Goal: Use online tool/utility: Use online tool/utility

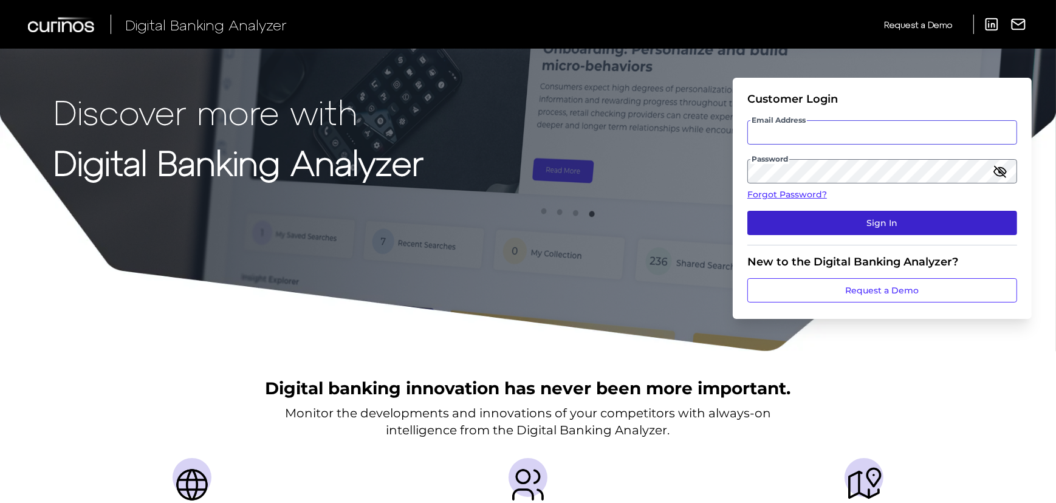
type input "[PERSON_NAME][EMAIL_ADDRESS][PERSON_NAME][DOMAIN_NAME]"
click at [855, 229] on button "Sign In" at bounding box center [882, 223] width 270 height 24
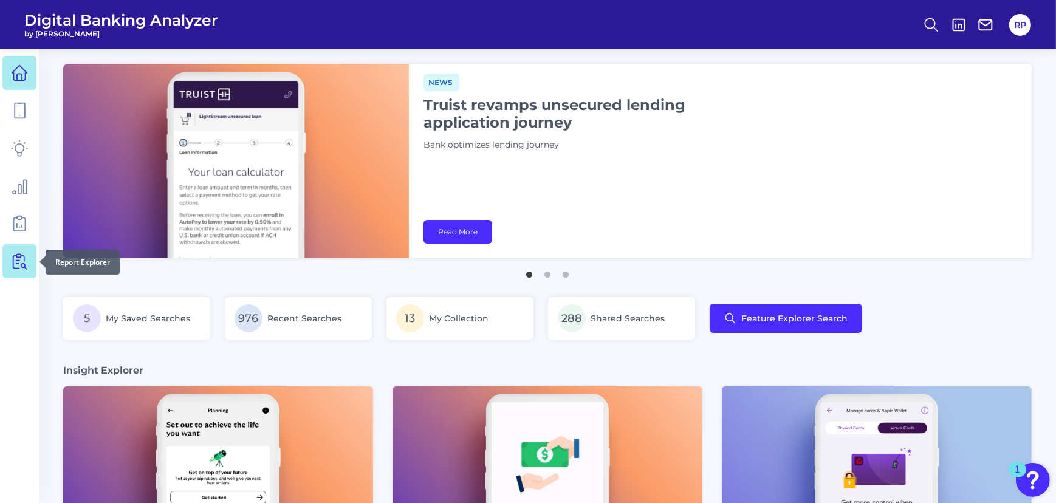
click at [23, 264] on icon at bounding box center [21, 261] width 10 height 15
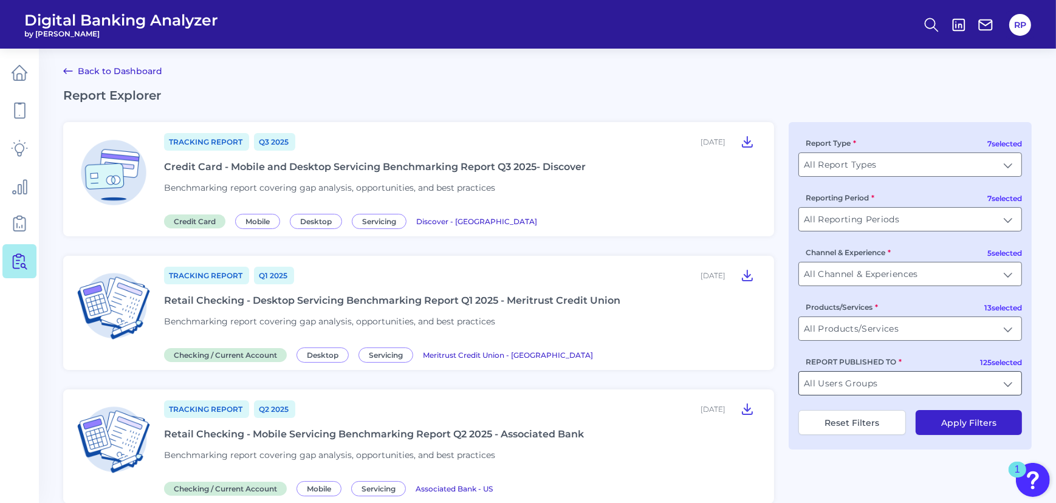
click at [877, 378] on input "All Users Groups" at bounding box center [910, 383] width 222 height 23
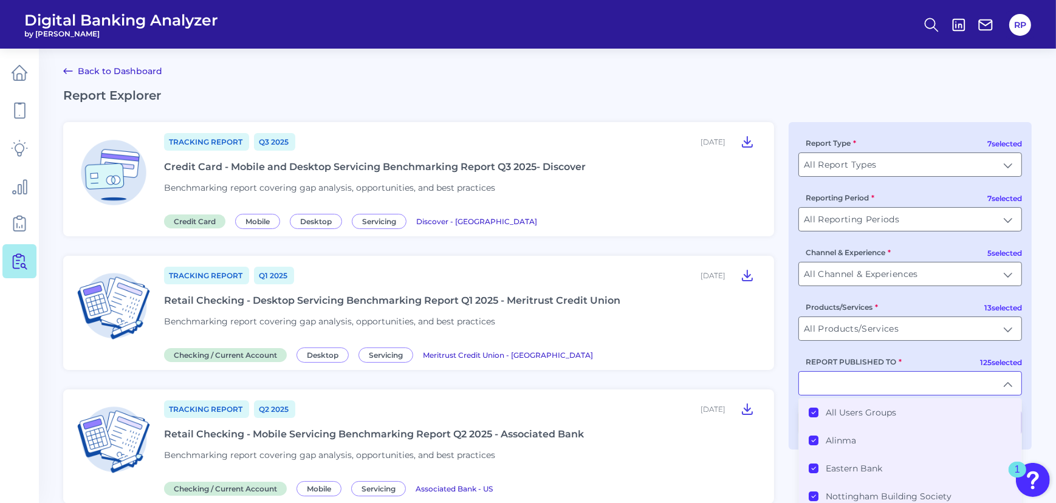
click at [845, 413] on label "All Users Groups" at bounding box center [861, 412] width 70 height 11
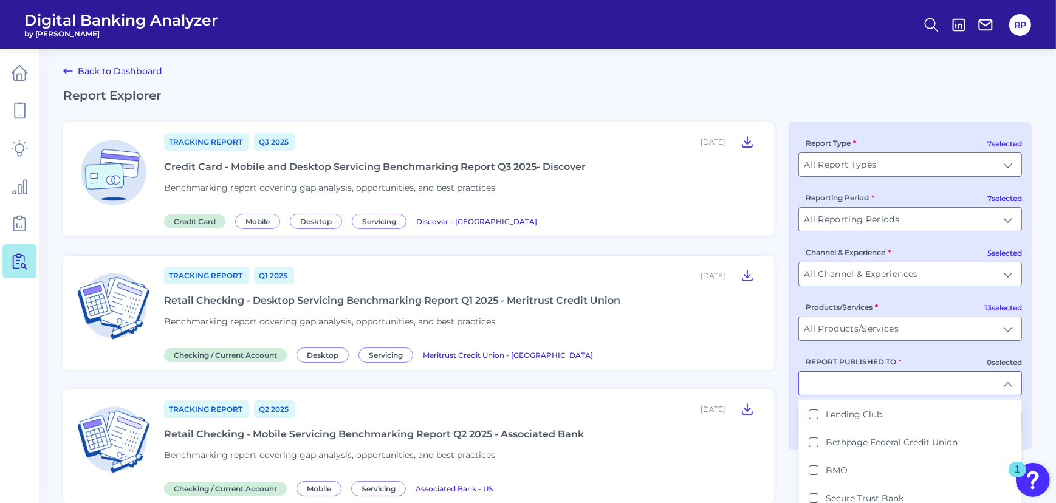
scroll to position [165, 0]
click at [835, 383] on input "REPORT PUBLISHED TO" at bounding box center [910, 383] width 222 height 23
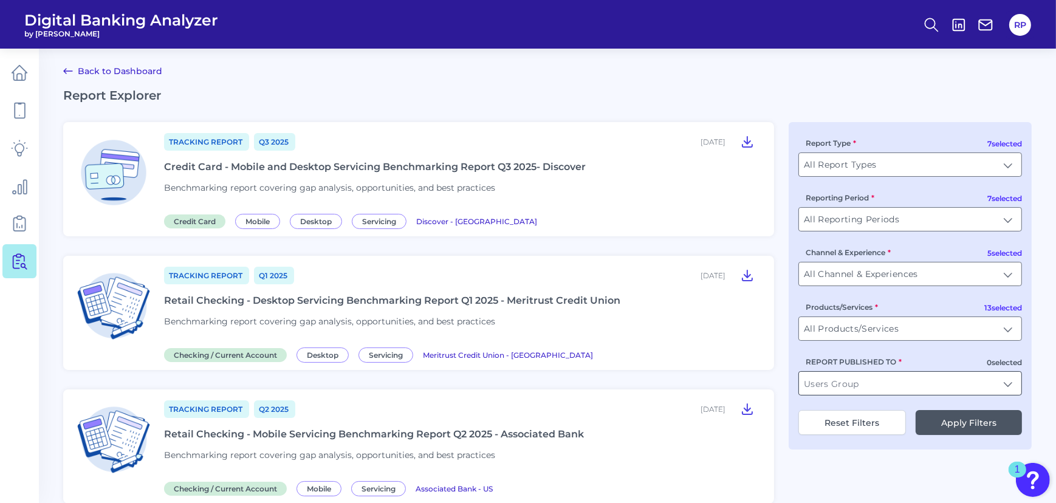
click at [835, 383] on input "REPORT PUBLISHED TO" at bounding box center [910, 383] width 222 height 23
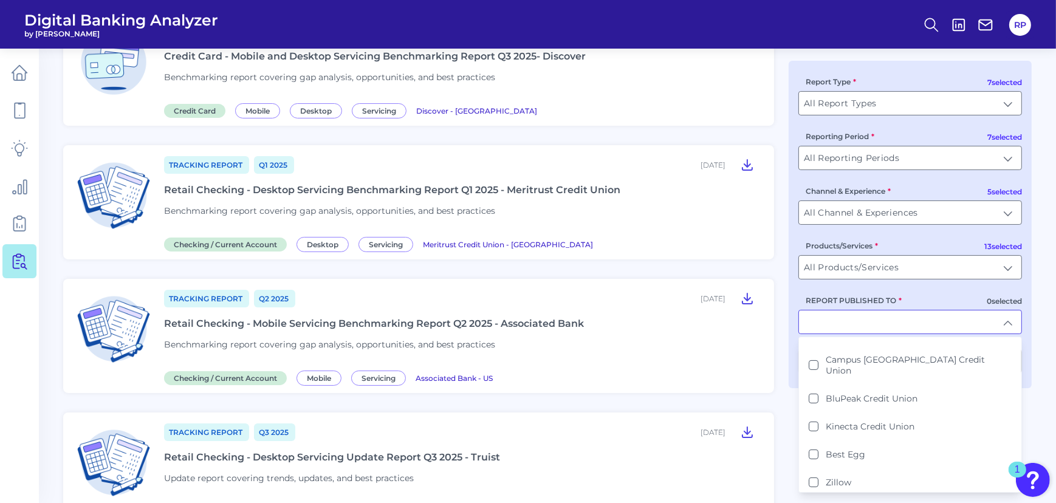
scroll to position [0, 0]
click at [932, 215] on input "All Channel & Experiences" at bounding box center [910, 212] width 222 height 23
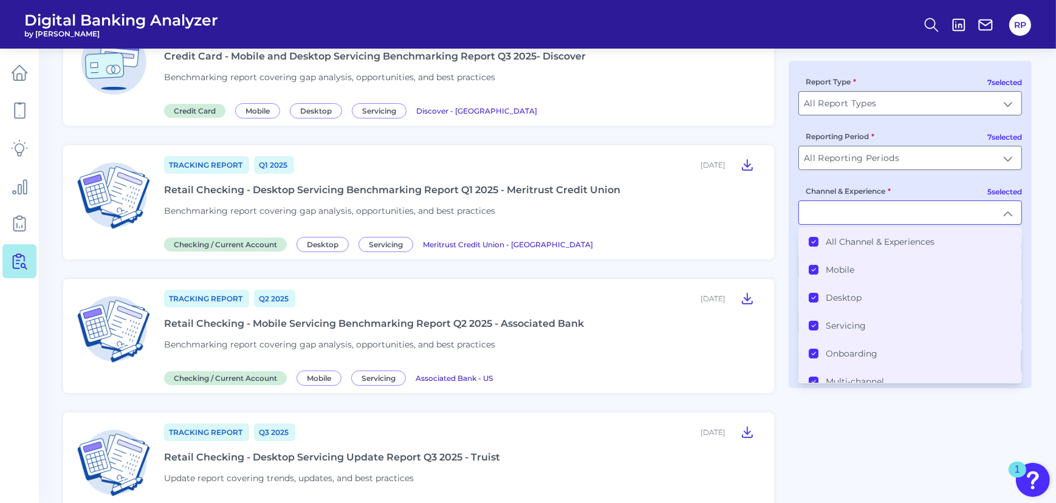
drag, startPoint x: 901, startPoint y: 188, endPoint x: 905, endPoint y: 184, distance: 6.5
click at [902, 188] on div "Channel & Experience All Channel & Experiences Mobile Desktop Servicing Onboard…" at bounding box center [910, 205] width 224 height 40
type input "All Channel & Experiences"
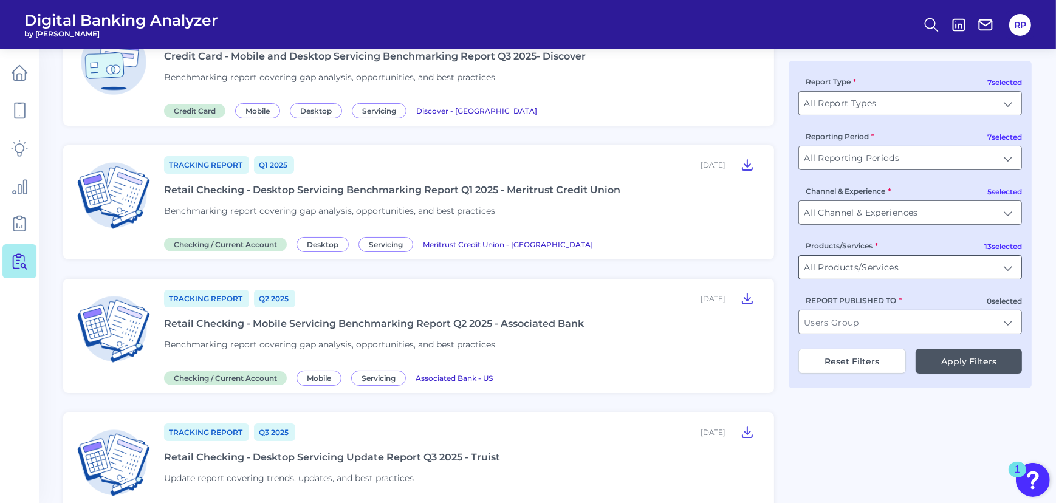
click at [892, 265] on input "All Products/Services" at bounding box center [910, 267] width 222 height 23
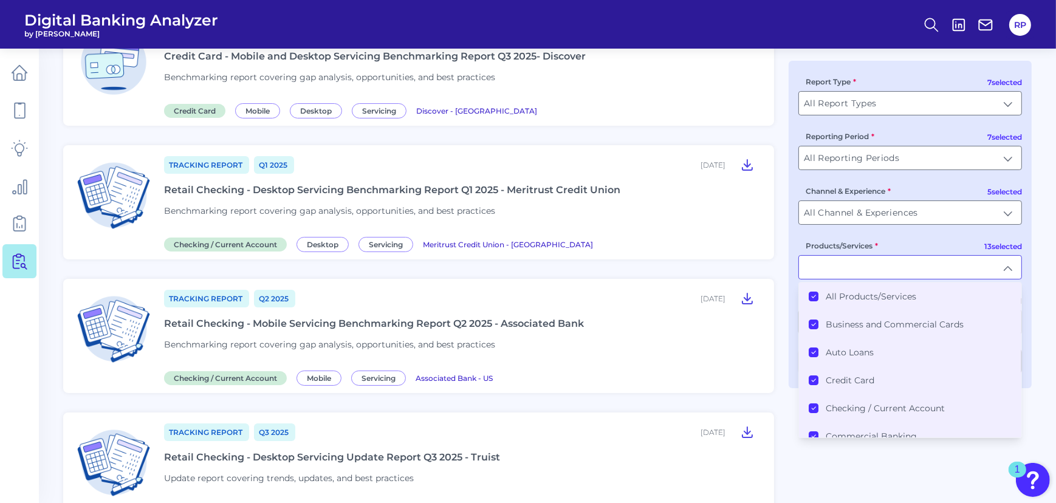
click at [855, 299] on label "All Products/Services" at bounding box center [871, 296] width 91 height 11
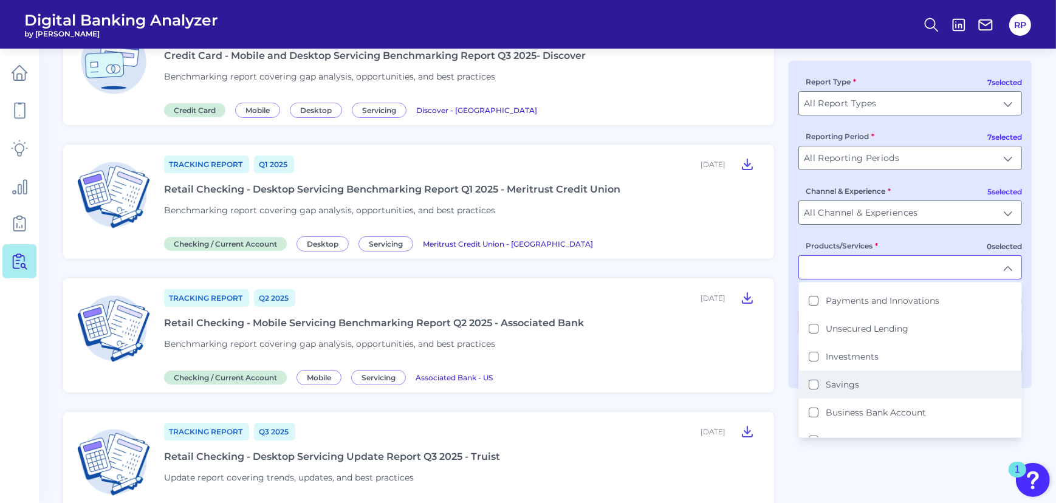
scroll to position [221, 0]
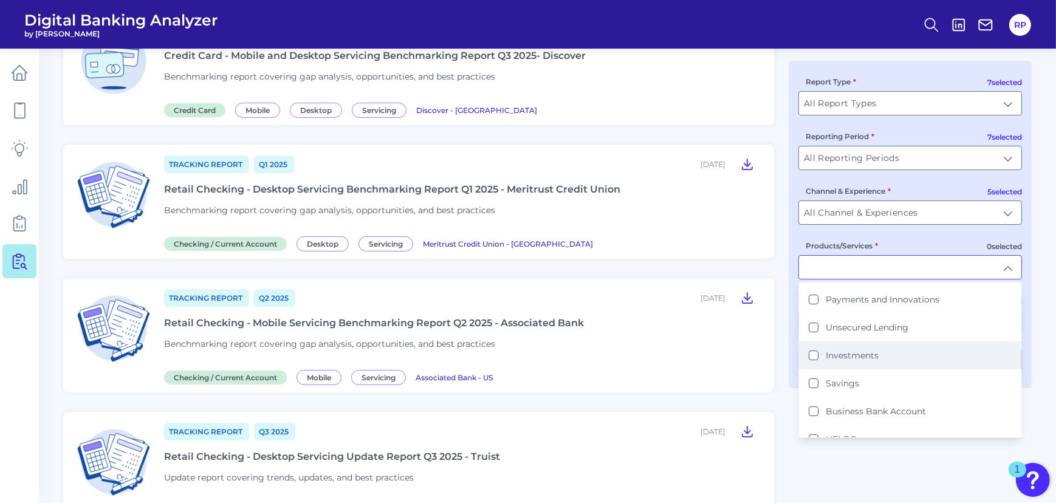
click at [851, 353] on label "Investments" at bounding box center [852, 355] width 53 height 11
type input "Investments"
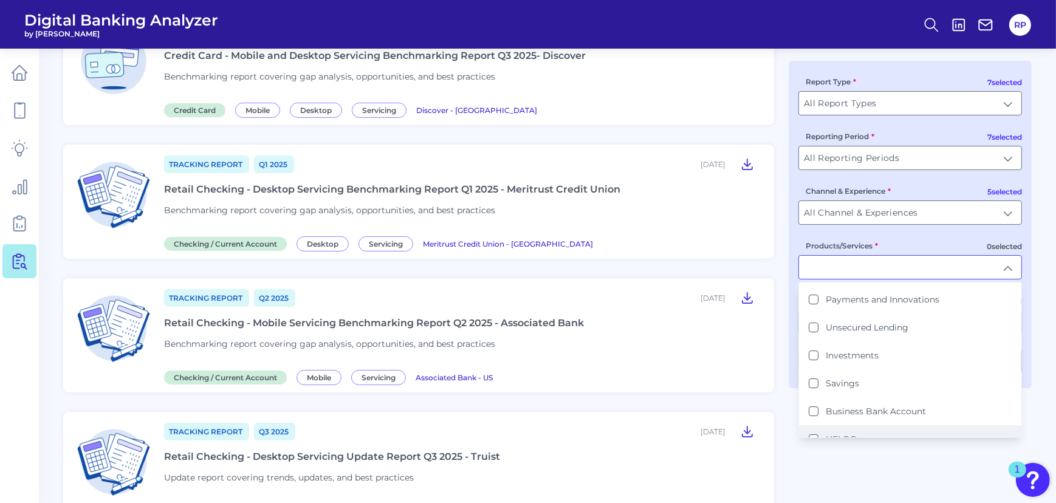
scroll to position [112, 0]
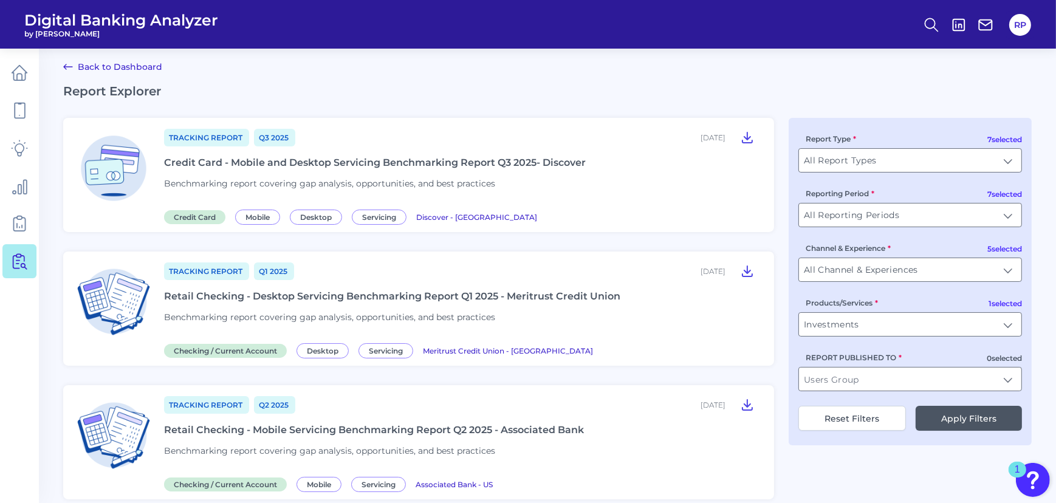
scroll to position [0, 0]
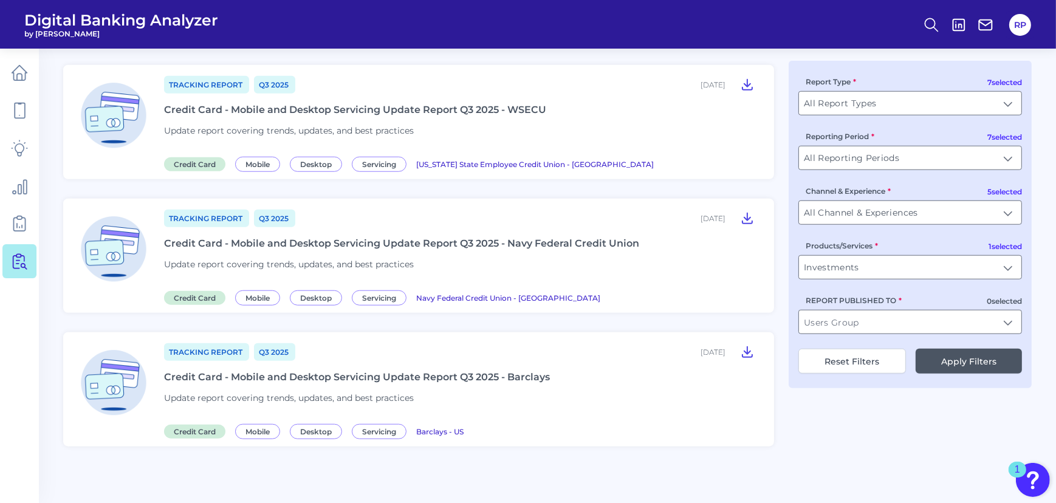
scroll to position [1334, 0]
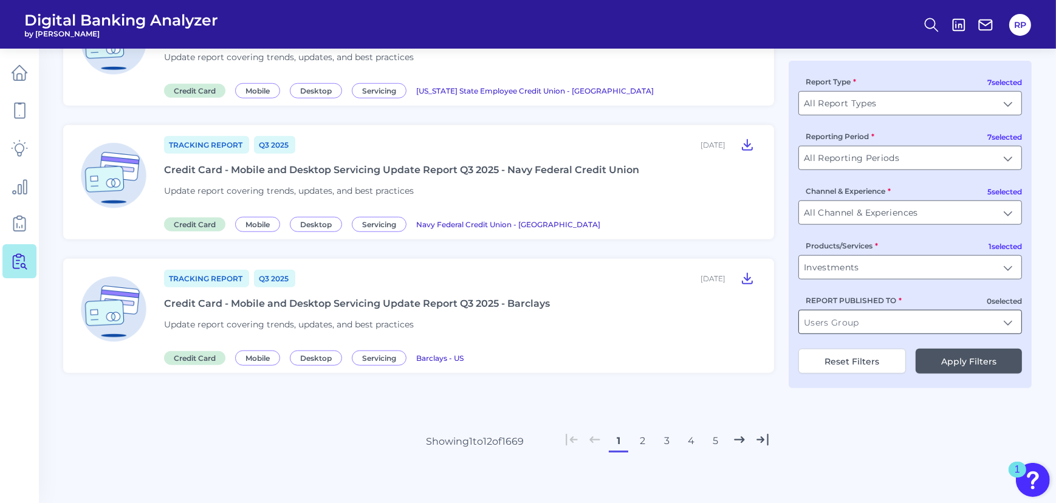
click at [945, 326] on input "REPORT PUBLISHED TO" at bounding box center [910, 322] width 222 height 23
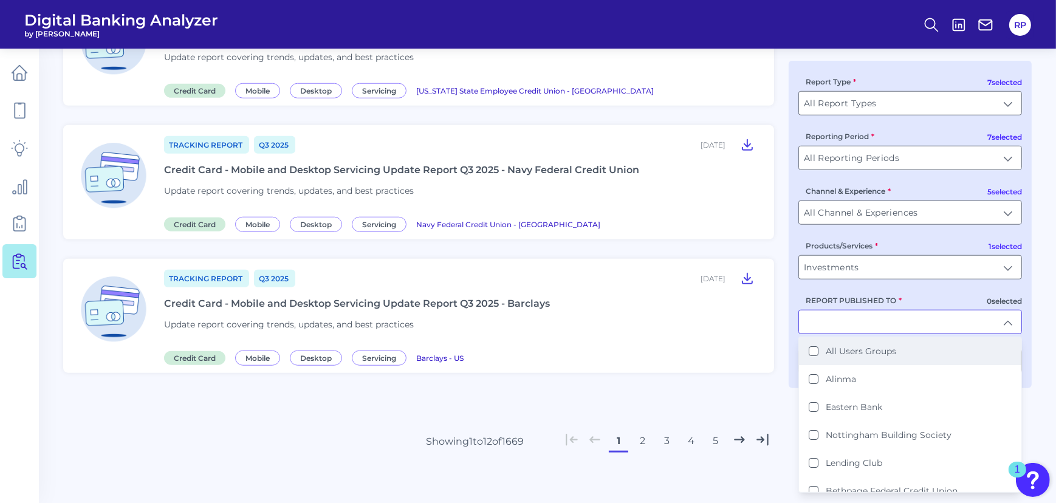
click at [858, 347] on label "All Users Groups" at bounding box center [861, 351] width 70 height 11
type input "All Users Groups"
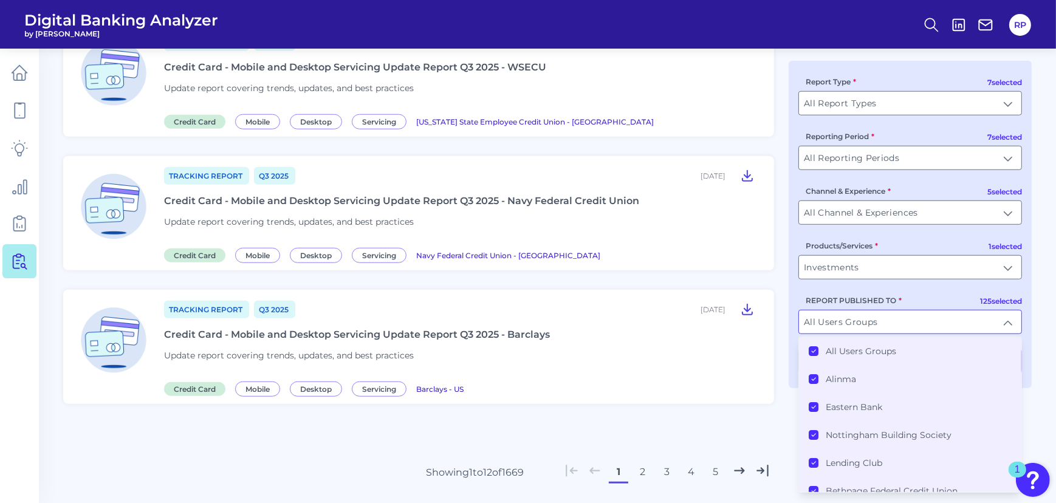
scroll to position [893, 0]
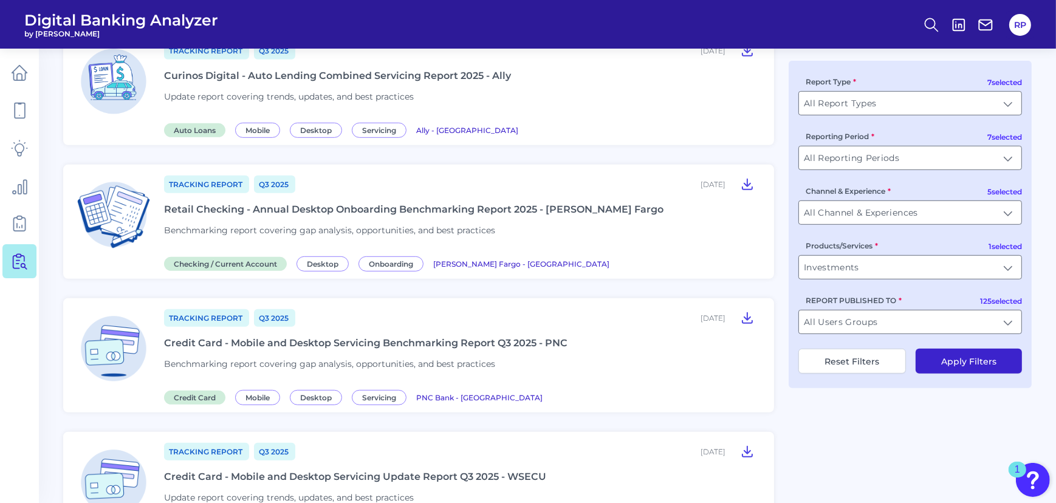
click at [994, 365] on button "Apply Filters" at bounding box center [969, 361] width 106 height 25
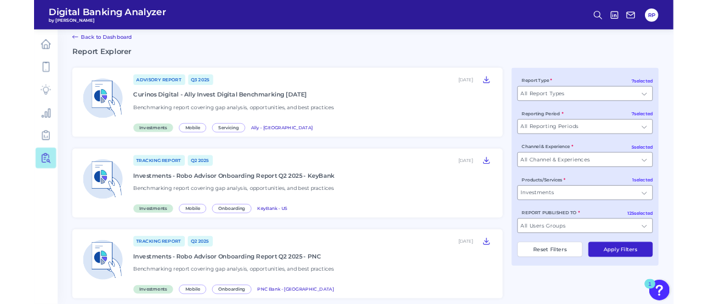
scroll to position [0, 0]
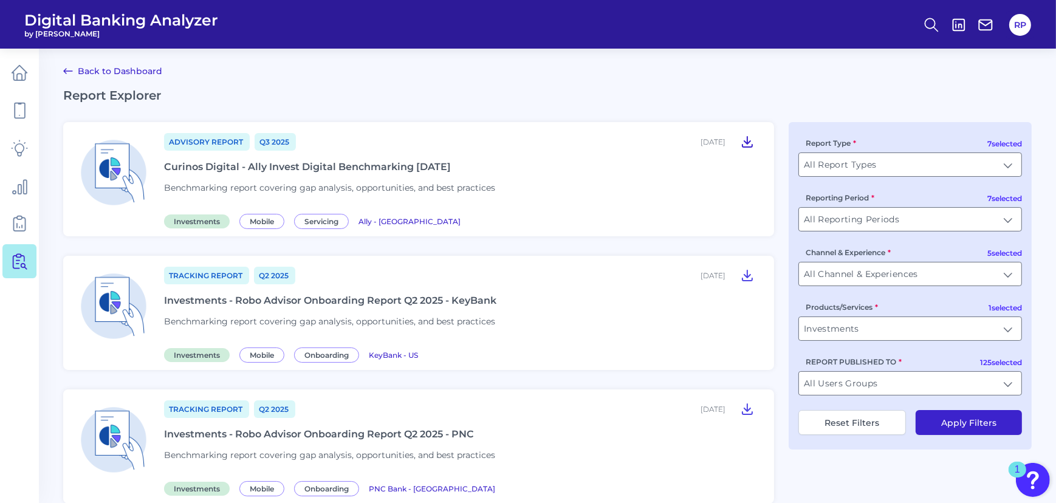
click at [746, 145] on icon at bounding box center [747, 141] width 15 height 15
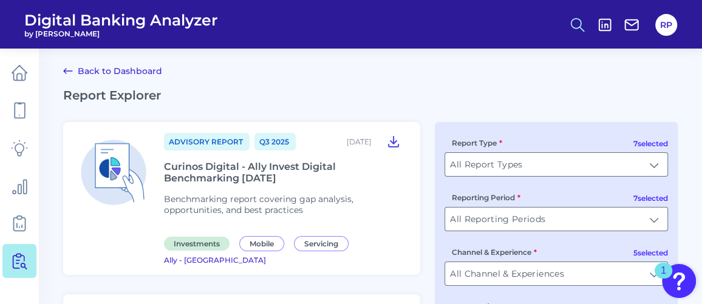
click at [581, 26] on icon at bounding box center [577, 24] width 17 height 17
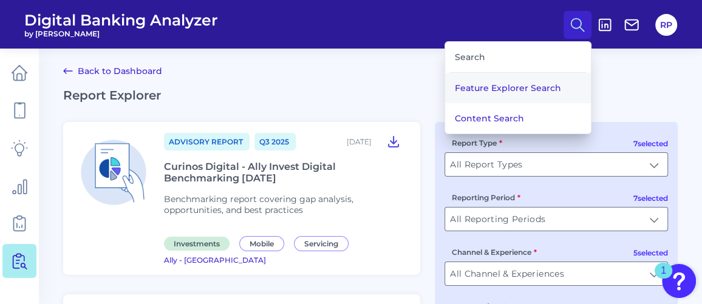
click at [518, 92] on button "Feature Explorer Search" at bounding box center [518, 88] width 146 height 30
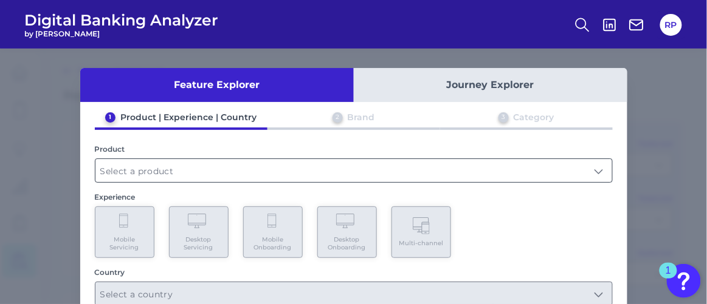
click at [190, 165] on input "text" at bounding box center [353, 170] width 517 height 23
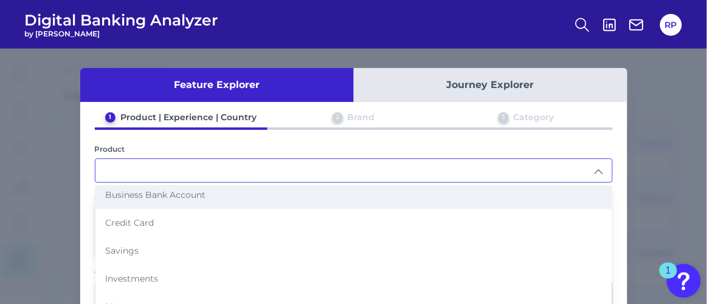
scroll to position [110, 0]
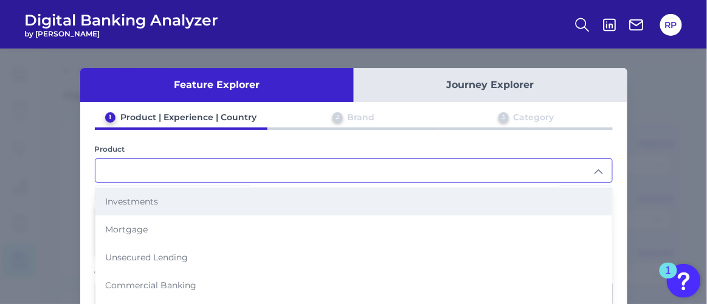
click at [153, 204] on li "Investments" at bounding box center [353, 202] width 517 height 28
type input "Investments"
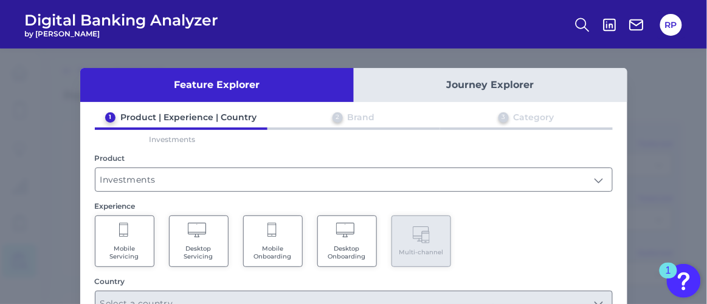
click at [136, 243] on Servicing "Mobile Servicing" at bounding box center [125, 242] width 60 height 52
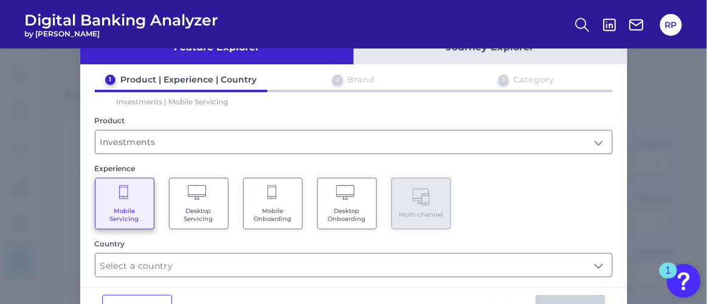
scroll to position [55, 0]
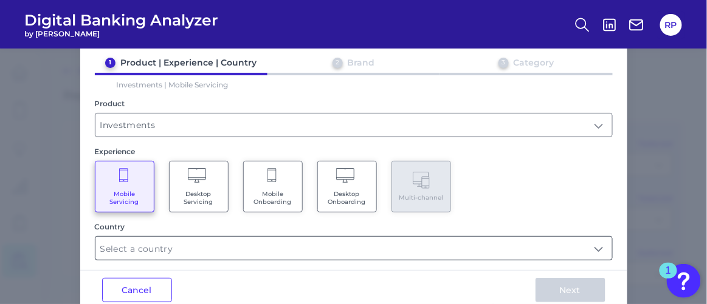
click at [209, 238] on input "text" at bounding box center [353, 248] width 517 height 23
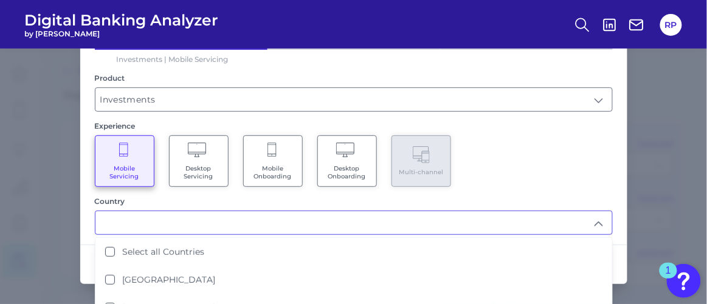
scroll to position [94, 0]
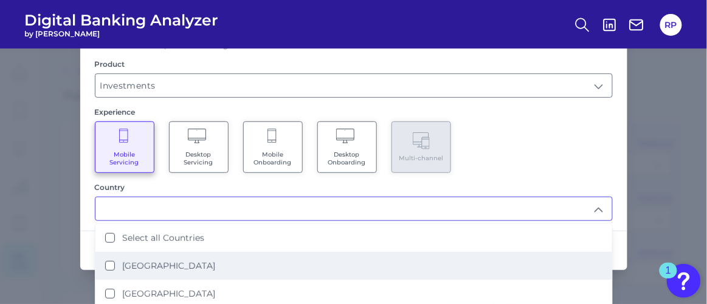
click at [162, 265] on label "[GEOGRAPHIC_DATA]" at bounding box center [168, 266] width 93 height 11
type input "[GEOGRAPHIC_DATA]"
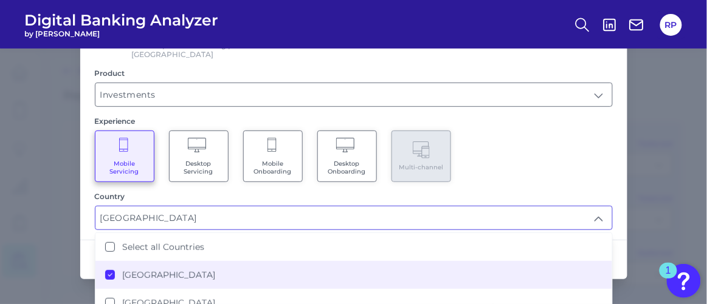
scroll to position [0, 0]
click at [534, 139] on div "Mobile Servicing Desktop Servicing Mobile Onboarding Desktop Onboarding Multi-c…" at bounding box center [354, 157] width 518 height 52
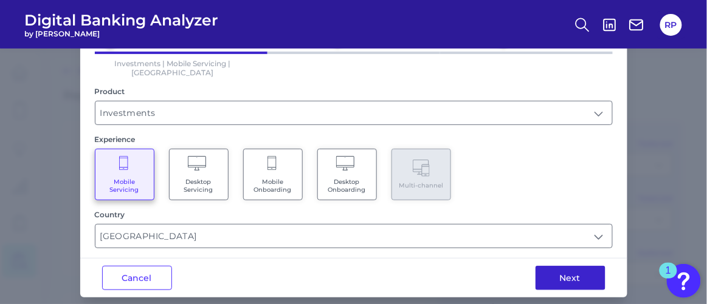
click at [557, 275] on button "Next" at bounding box center [570, 278] width 70 height 24
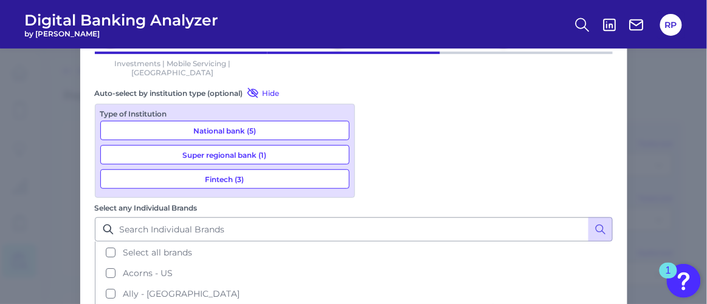
scroll to position [76, 0]
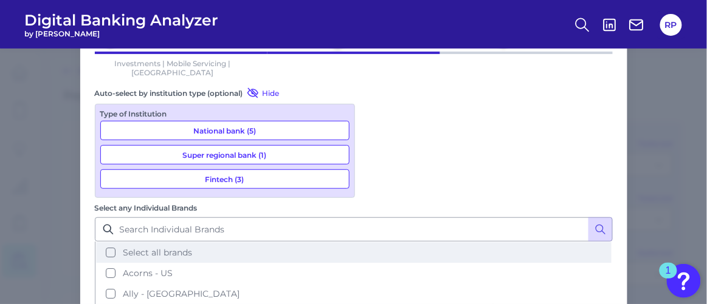
click at [368, 242] on button "Select all brands" at bounding box center [353, 252] width 515 height 21
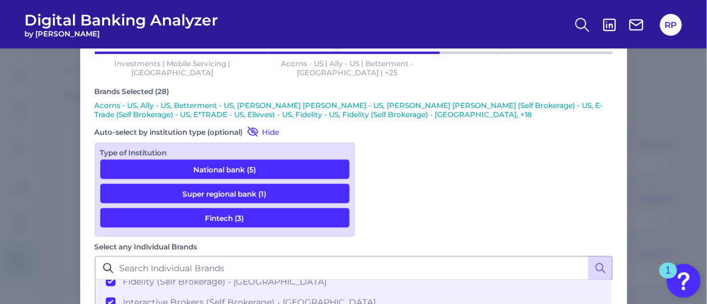
scroll to position [221, 0]
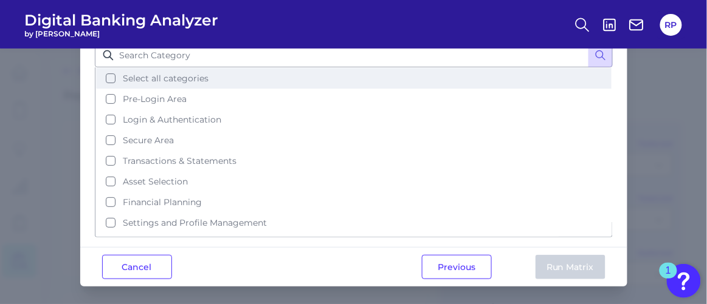
click at [161, 83] on button "Select all categories" at bounding box center [353, 78] width 515 height 21
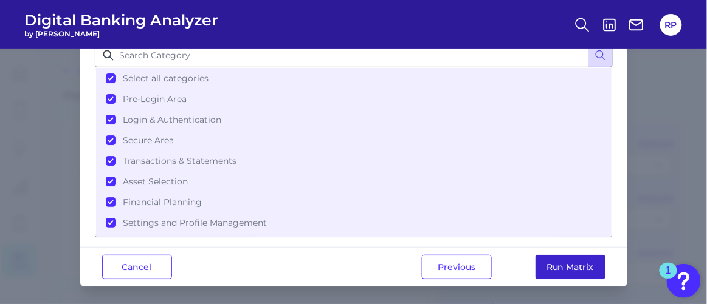
click at [575, 266] on button "Run Matrix" at bounding box center [570, 267] width 70 height 24
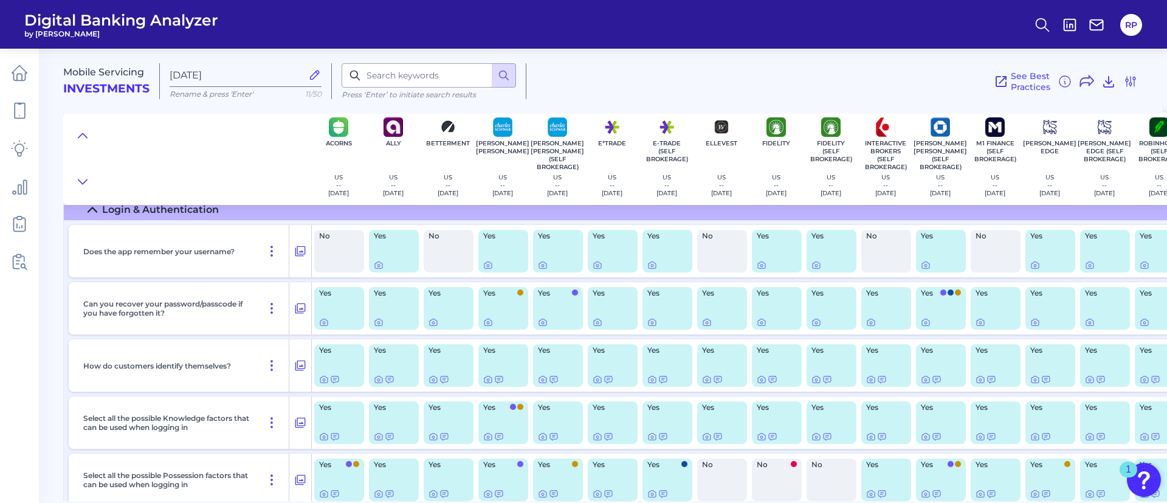
scroll to position [837, 0]
